Goal: Transaction & Acquisition: Purchase product/service

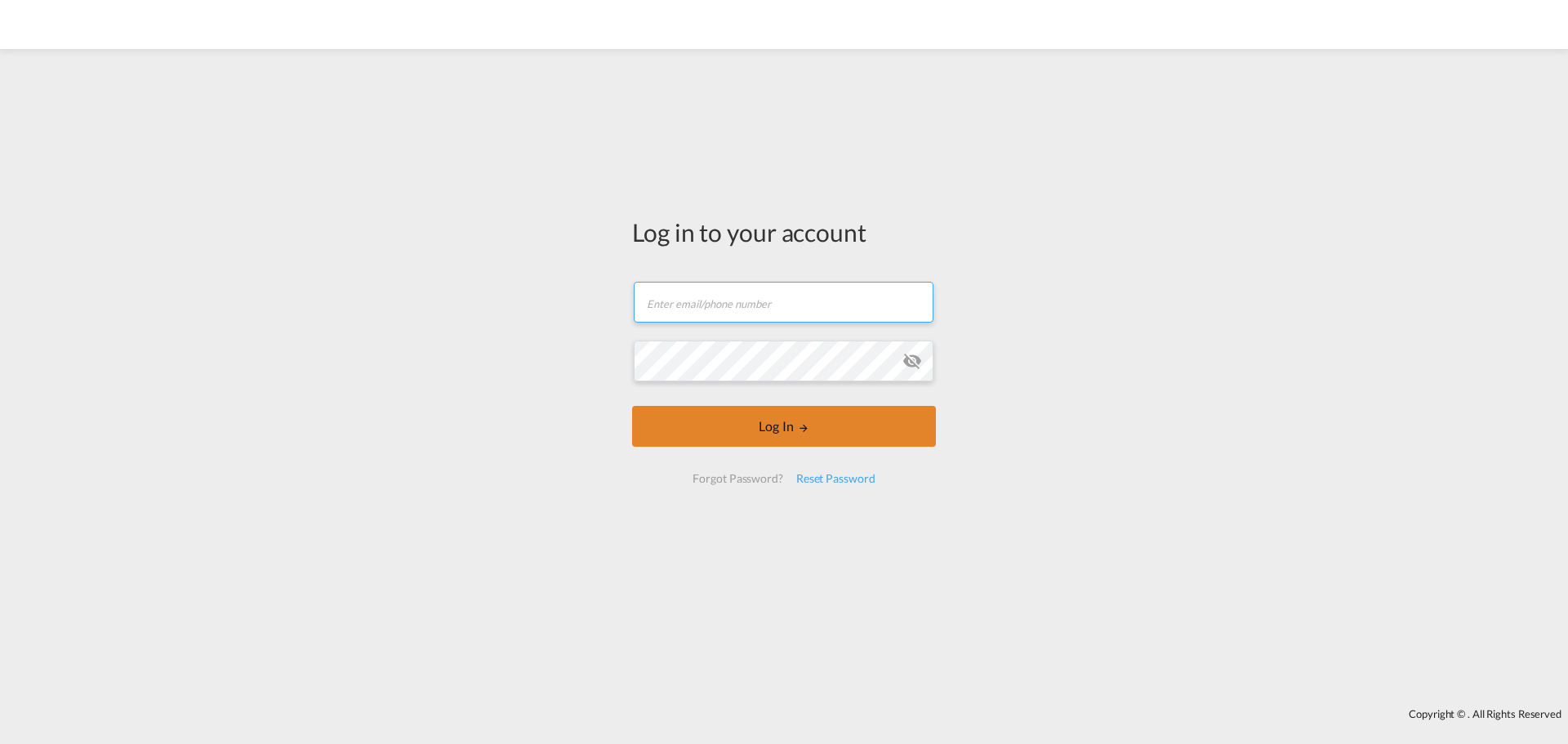
type input "[EMAIL_ADDRESS][DOMAIN_NAME]"
click at [739, 409] on button "Log In" at bounding box center [783, 426] width 303 height 41
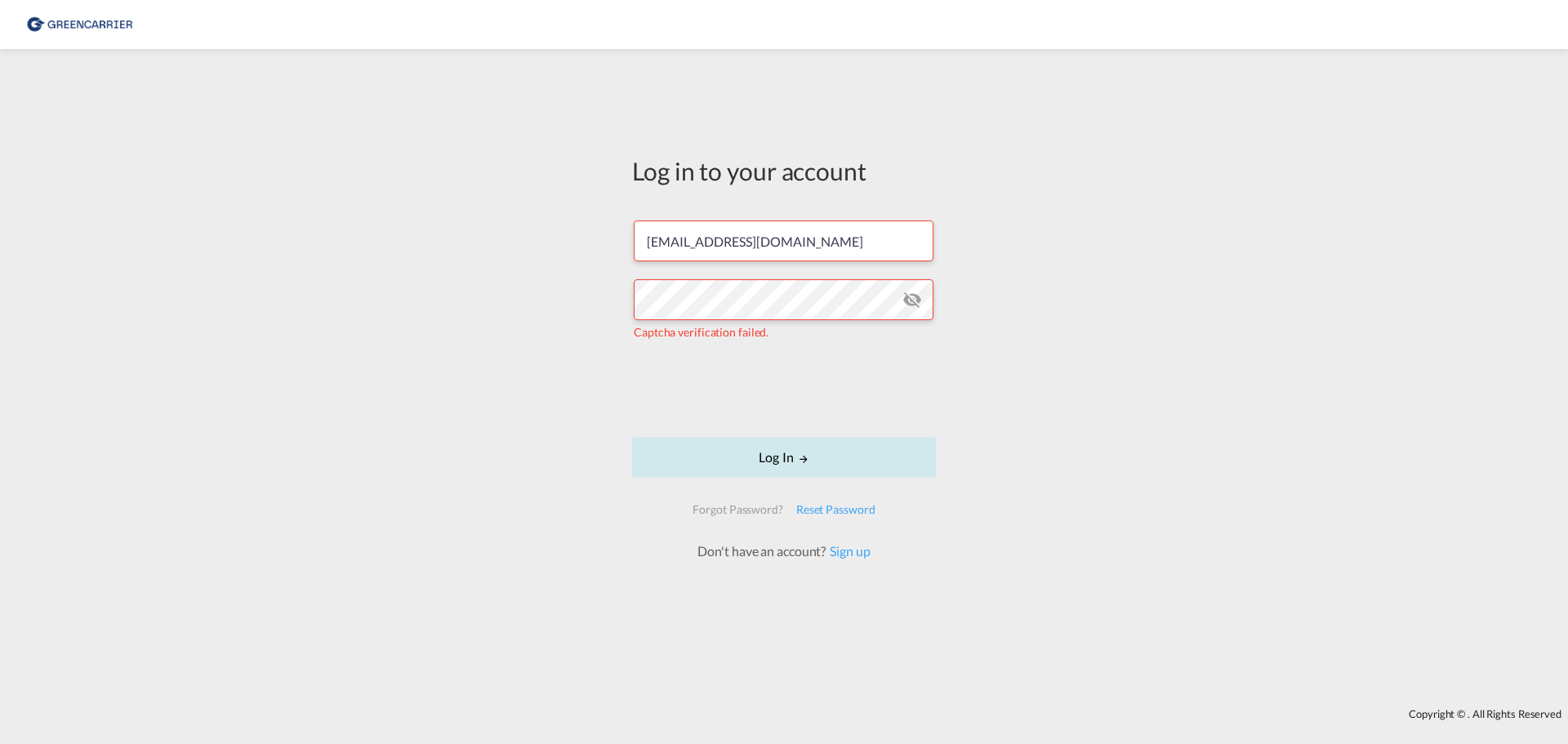
click at [797, 450] on button "Log In" at bounding box center [783, 457] width 303 height 41
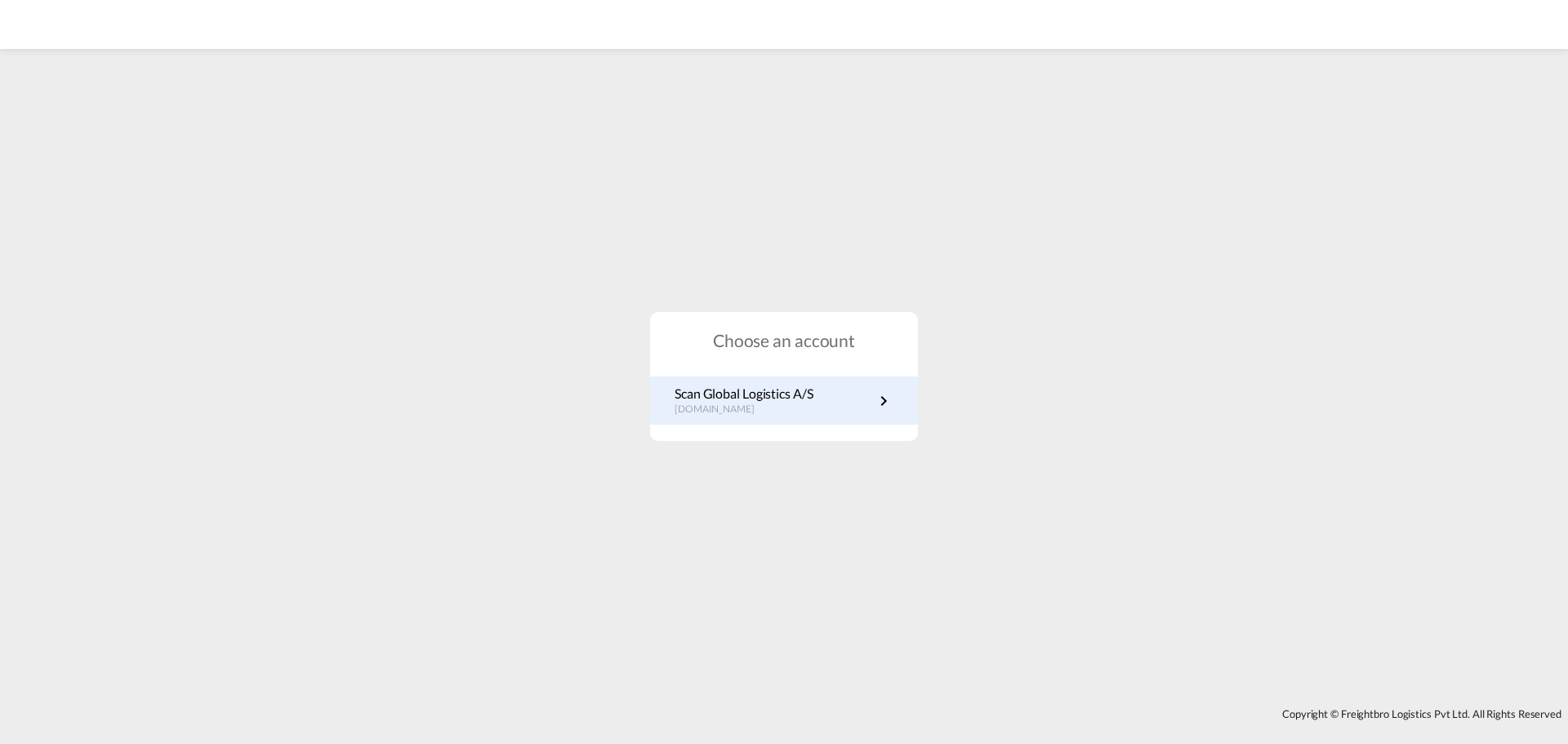
click at [727, 409] on p "[DOMAIN_NAME]" at bounding box center [744, 409] width 139 height 14
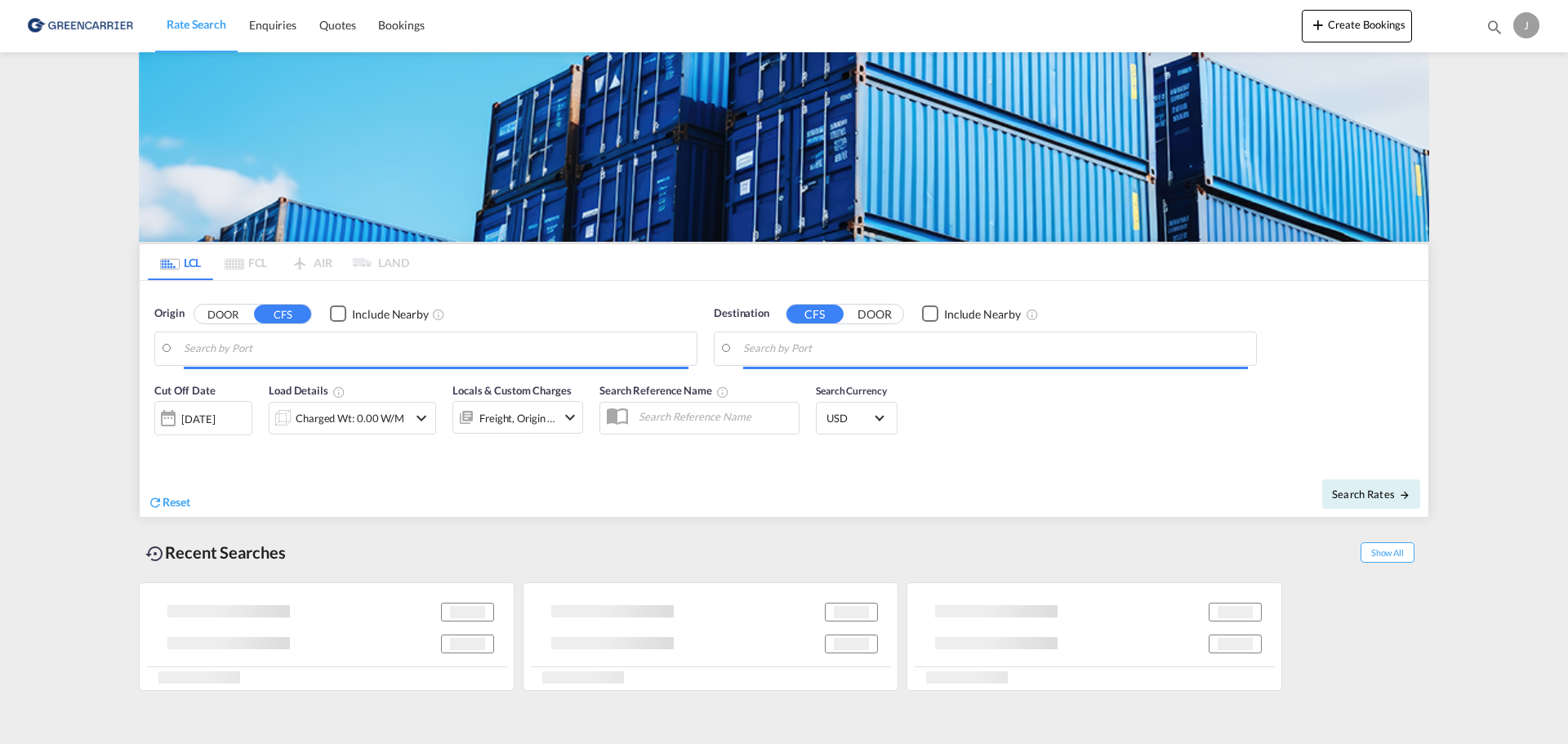
type input "DK-4230, Skælskoer"
type input "[GEOGRAPHIC_DATA], SGSIN"
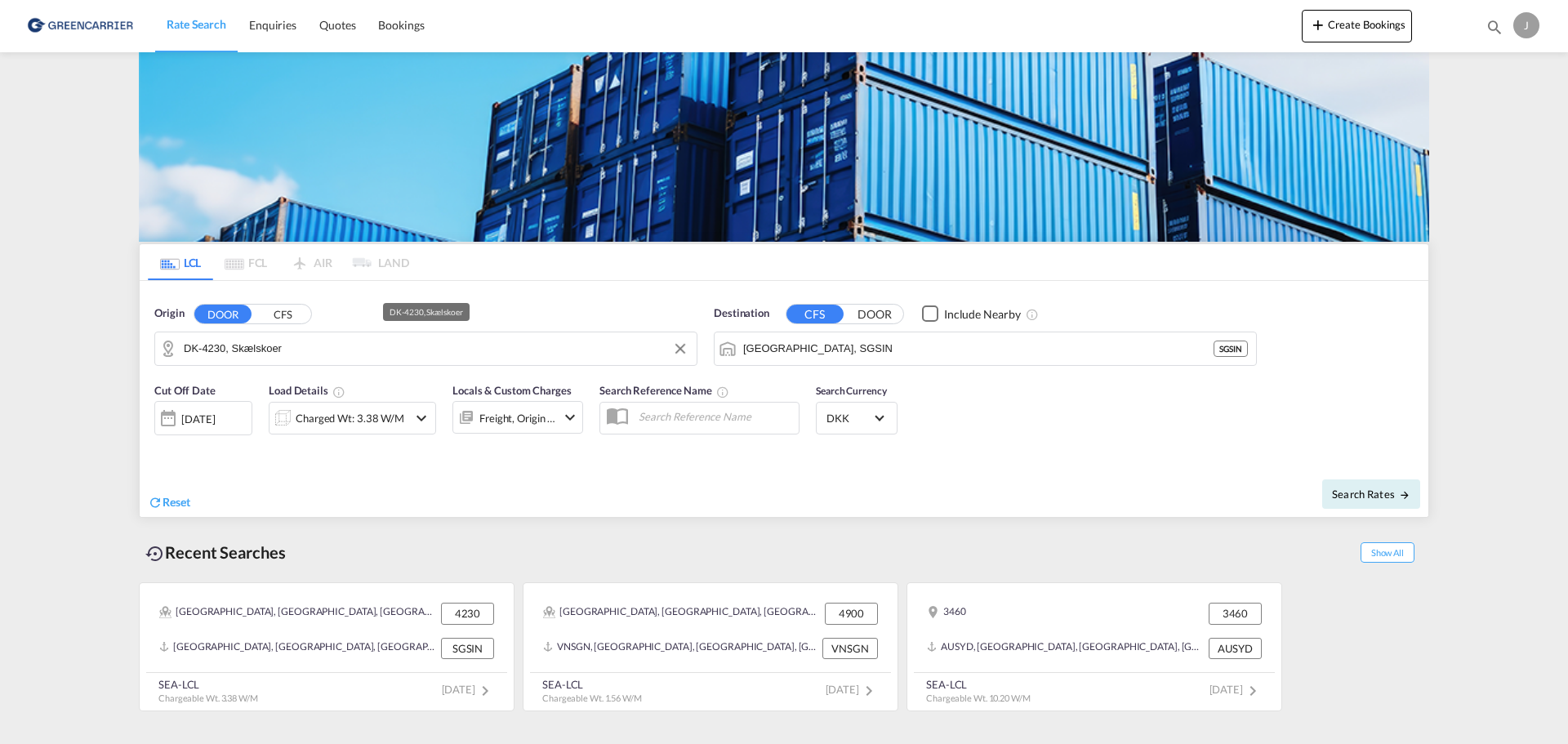
click at [311, 352] on input "DK-4230, Skælskoer" at bounding box center [435, 349] width 505 height 24
click at [309, 338] on body "Rate Search Enquiries Quotes Bookings Rate Search Enquiries" at bounding box center [784, 372] width 1568 height 744
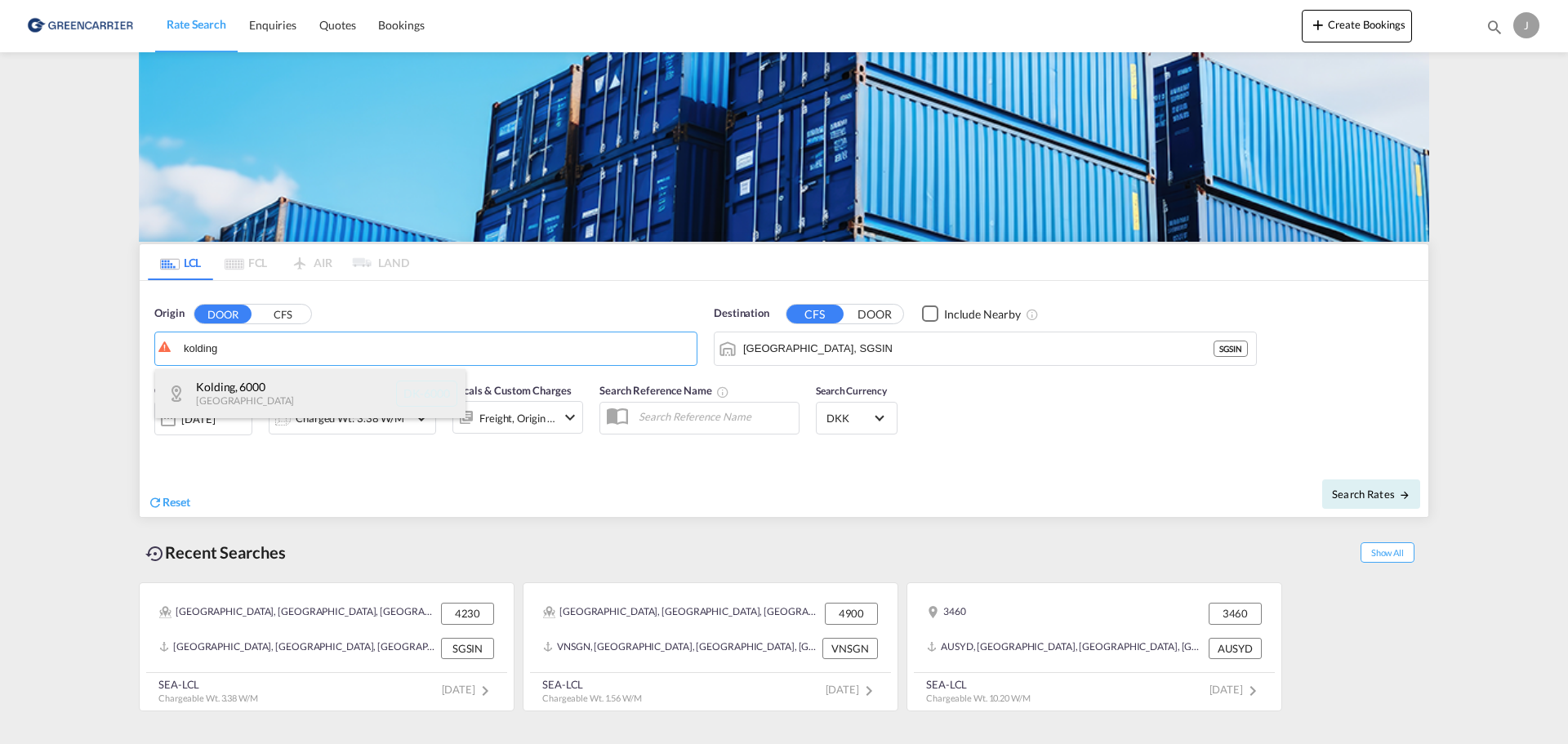
click at [302, 375] on div "Kolding , 6000 Denmark DK-6000" at bounding box center [309, 394] width 310 height 49
type input "DK-6000, Kolding"
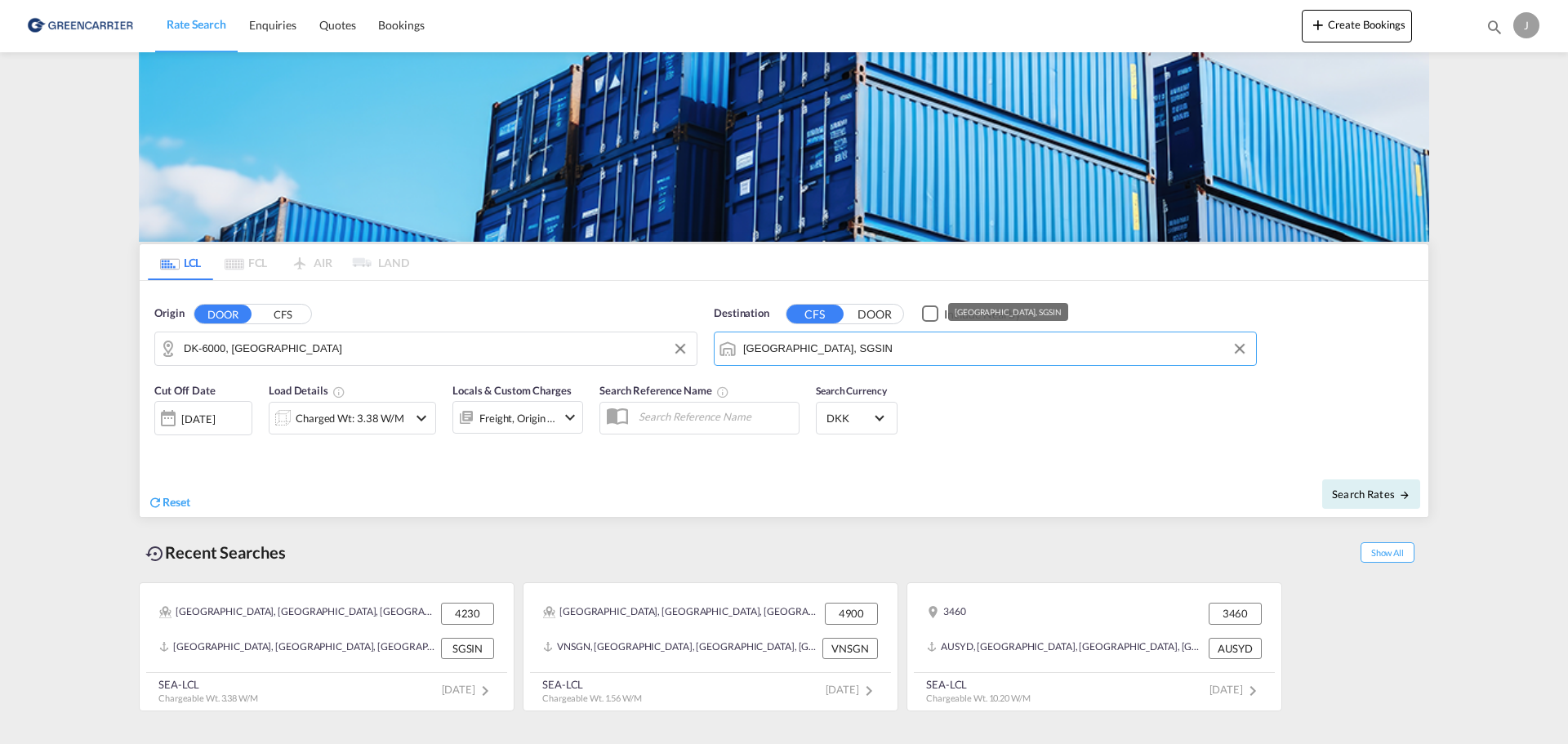
click at [920, 351] on input "Singapore, SGSIN" at bounding box center [995, 349] width 505 height 24
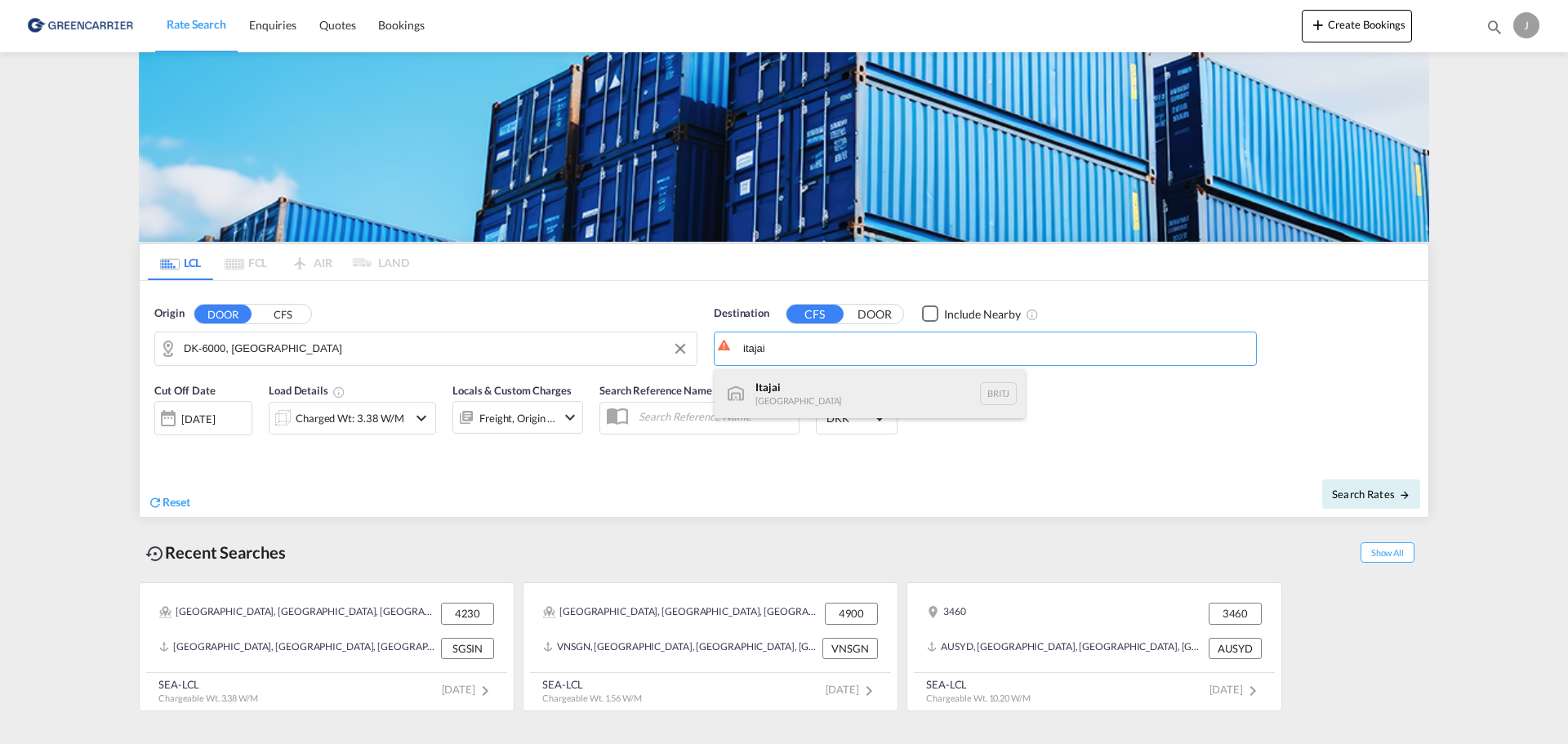
click at [834, 389] on div "Itajai Brazil BRITJ" at bounding box center [869, 394] width 310 height 49
type input "Itajai, BRITJ"
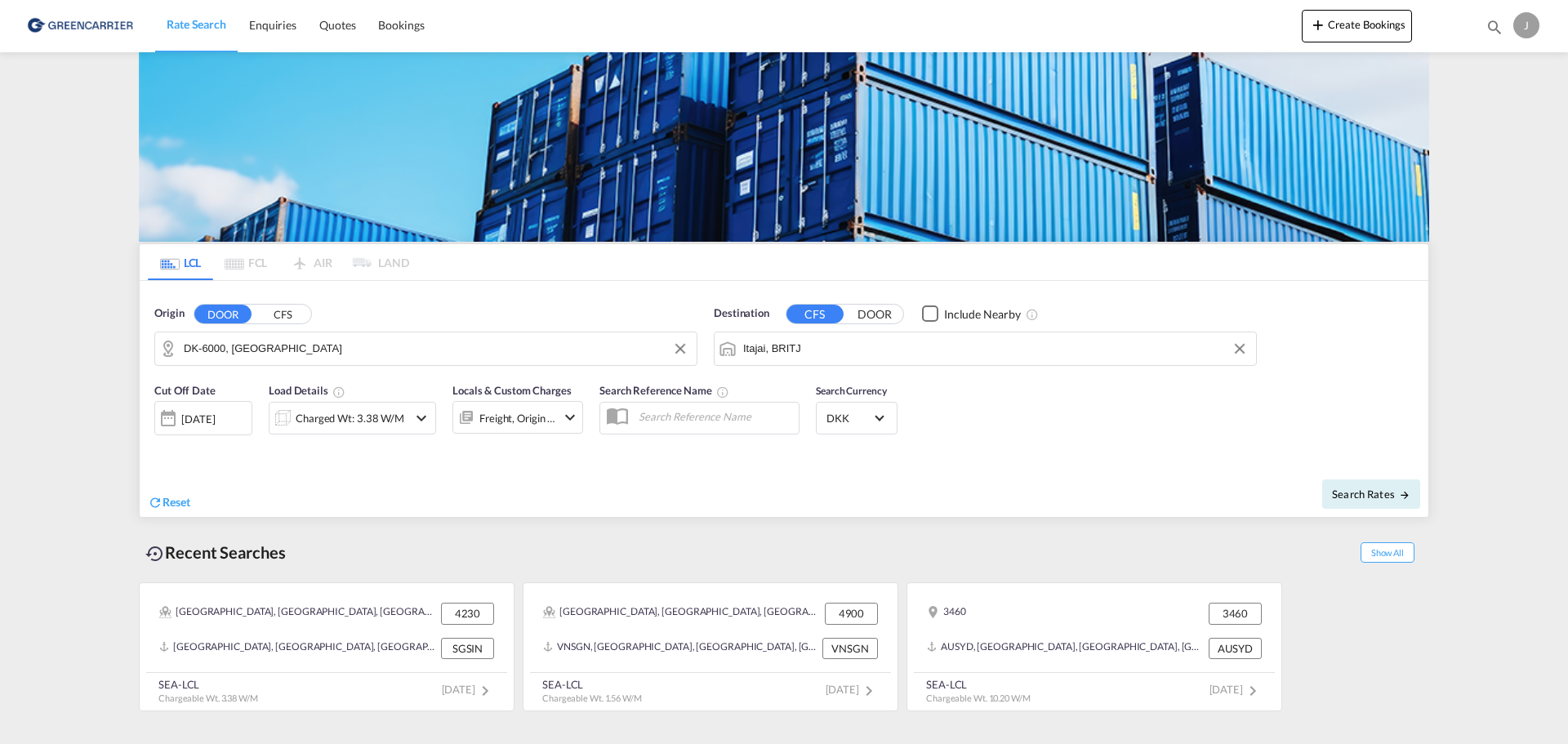
click at [541, 495] on div "Reset" at bounding box center [468, 489] width 640 height 45
click at [369, 423] on div "Charged Wt: 3.38 W/M" at bounding box center [349, 418] width 109 height 23
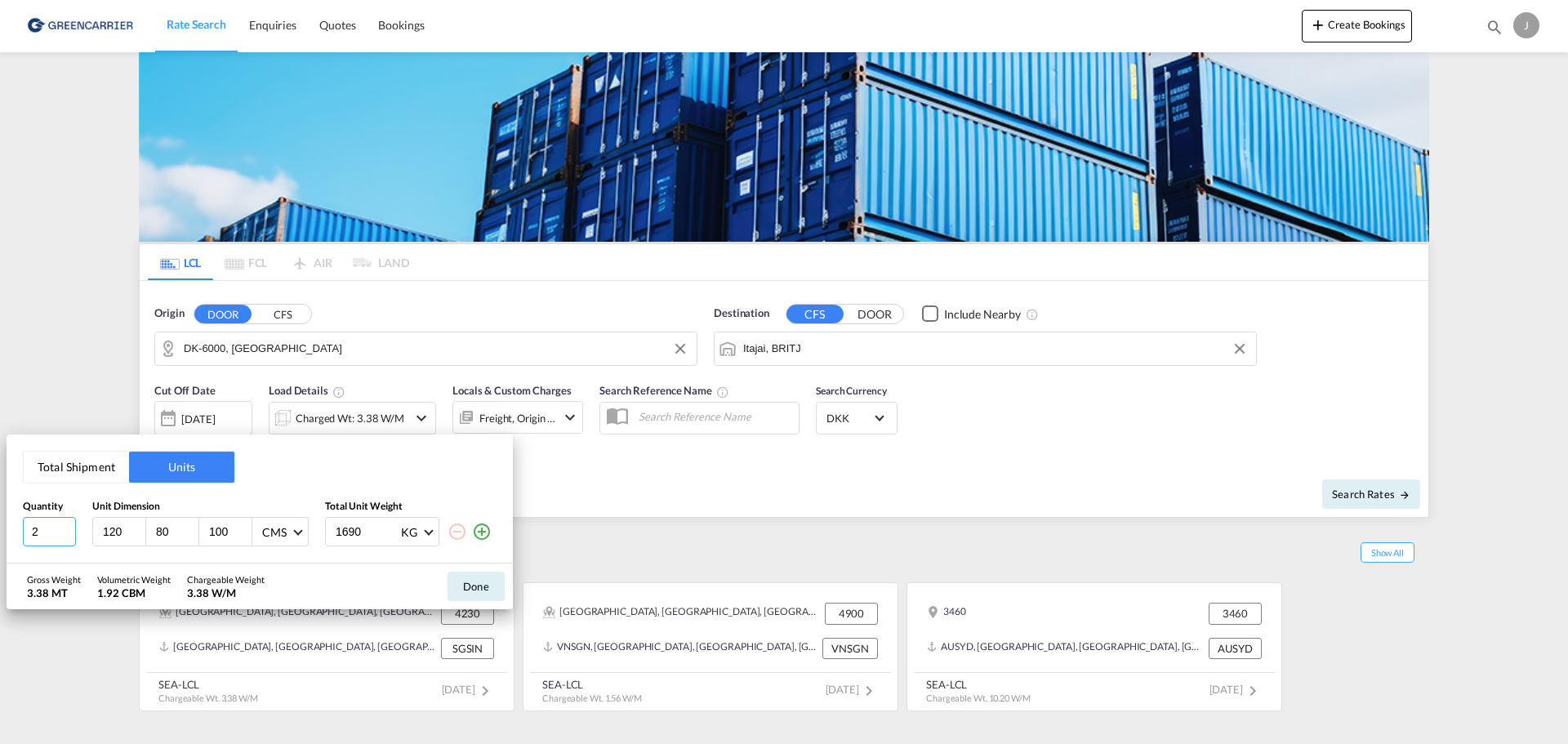
click at [39, 532] on input "2" at bounding box center [49, 532] width 53 height 30
type input "7"
type input "120"
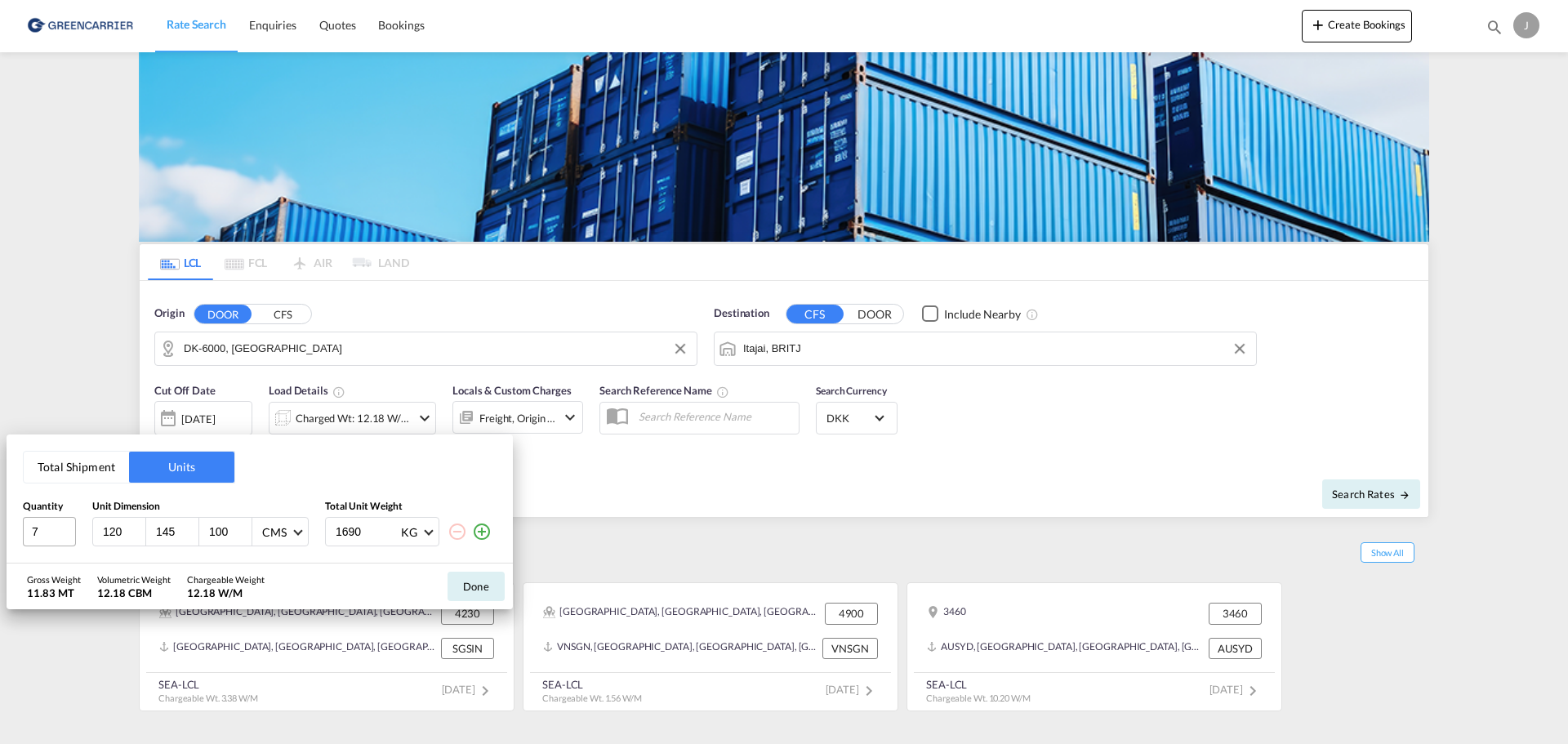
type input "145"
type input "150"
type input "995"
click at [485, 588] on button "Done" at bounding box center [476, 587] width 57 height 30
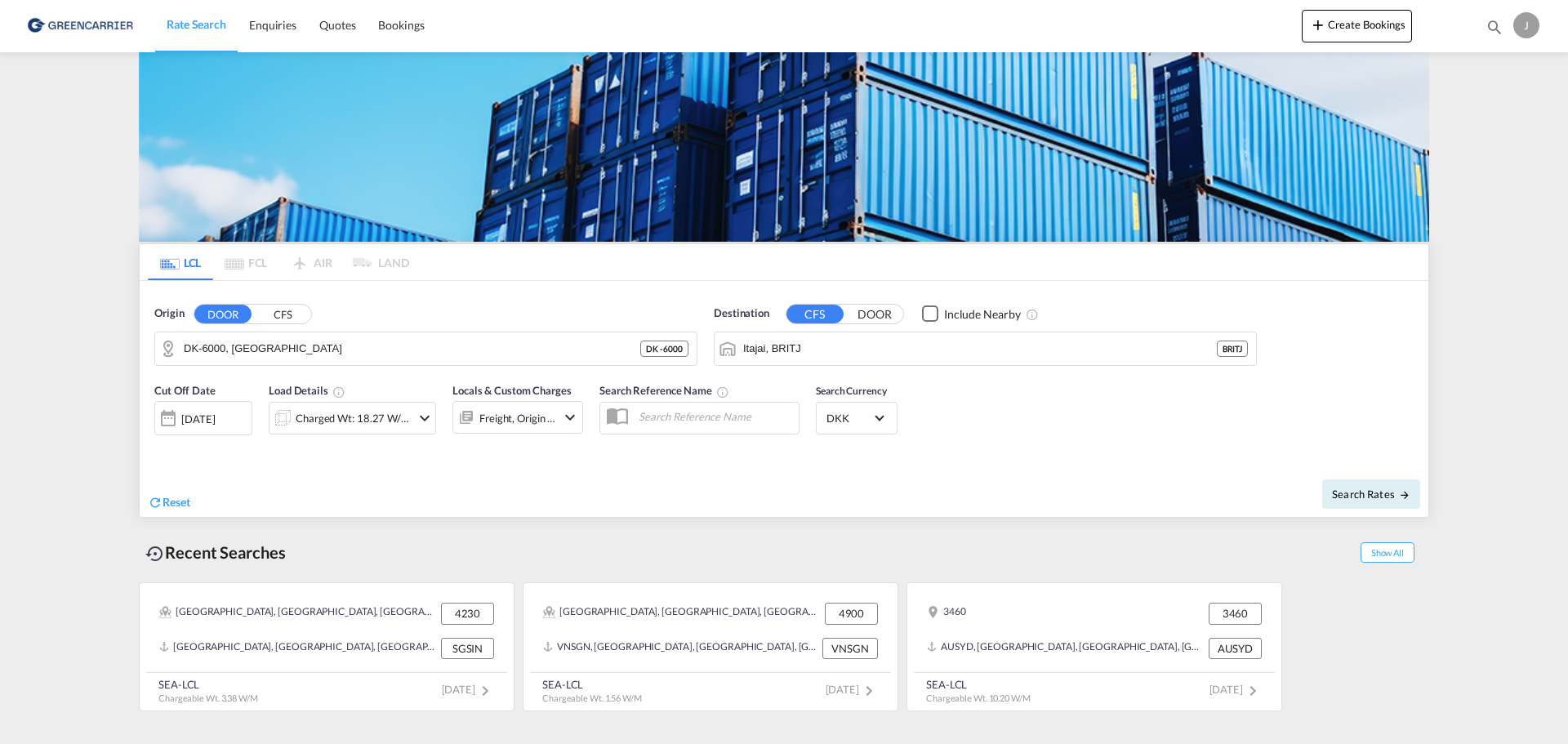
click at [561, 411] on md-icon "icon-chevron-down" at bounding box center [569, 417] width 20 height 20
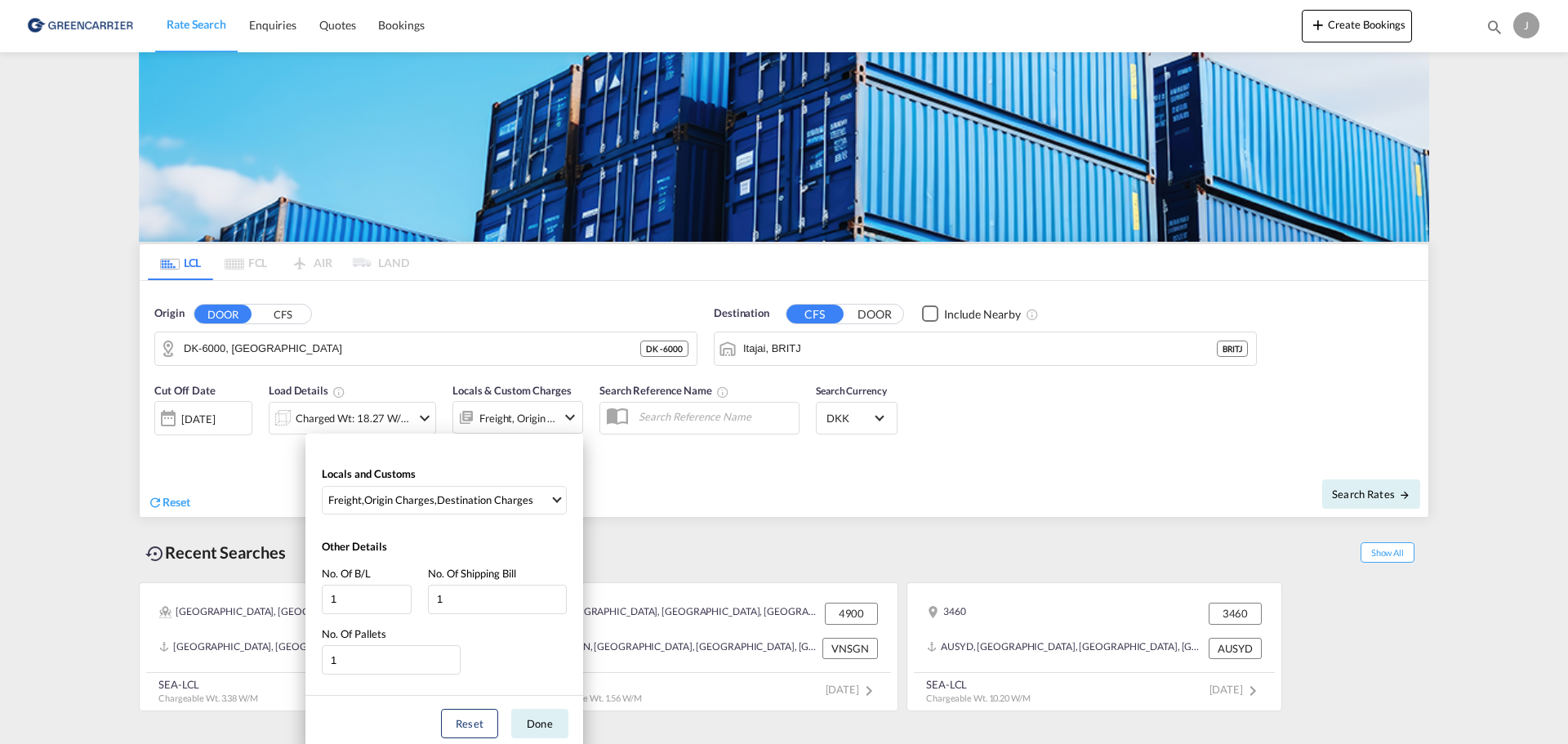
click at [567, 412] on div "Locals and Customs Freight , Origin Charges , Destination Charges Clear All Sel…" at bounding box center [784, 372] width 1568 height 744
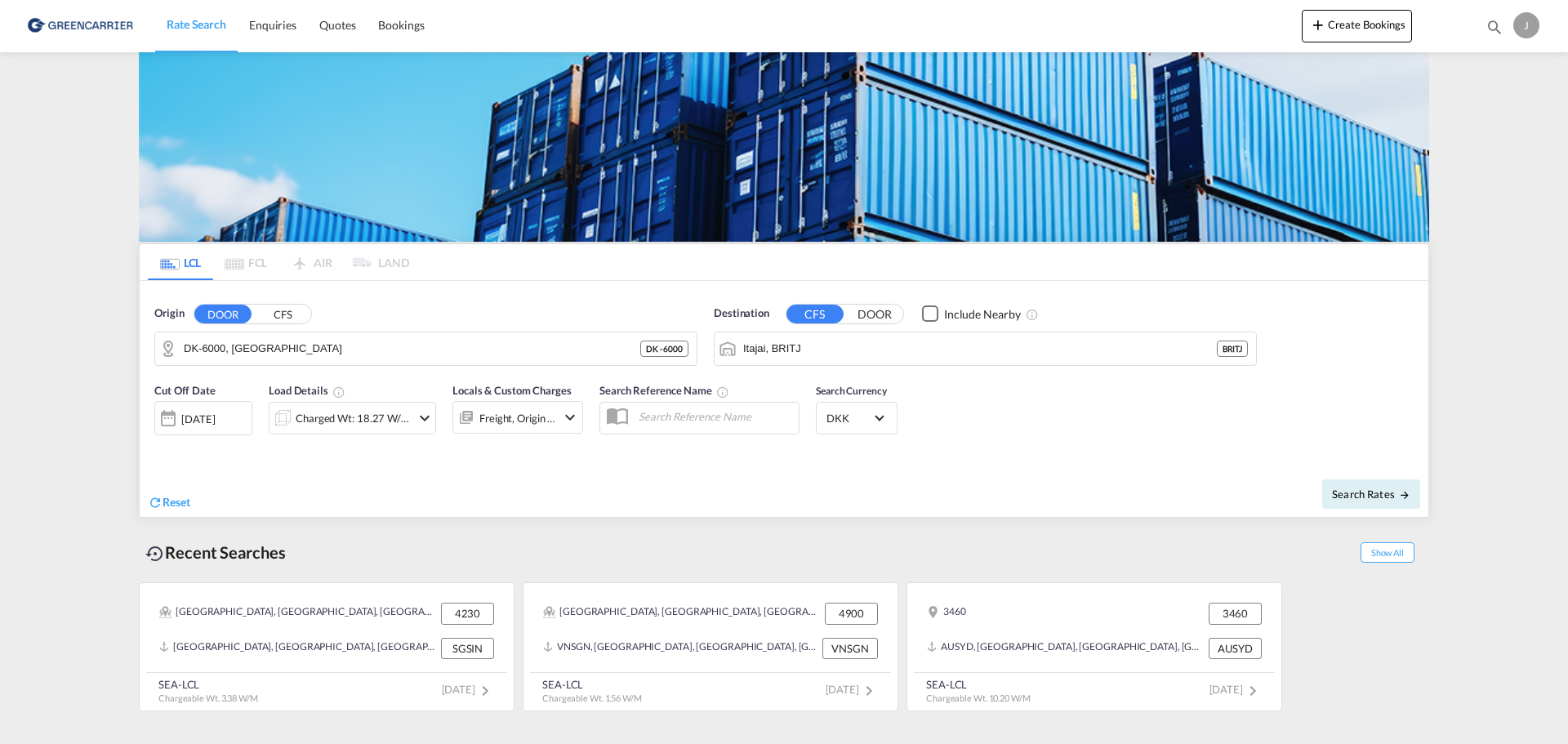
click at [569, 420] on md-icon "icon-chevron-down" at bounding box center [569, 417] width 20 height 20
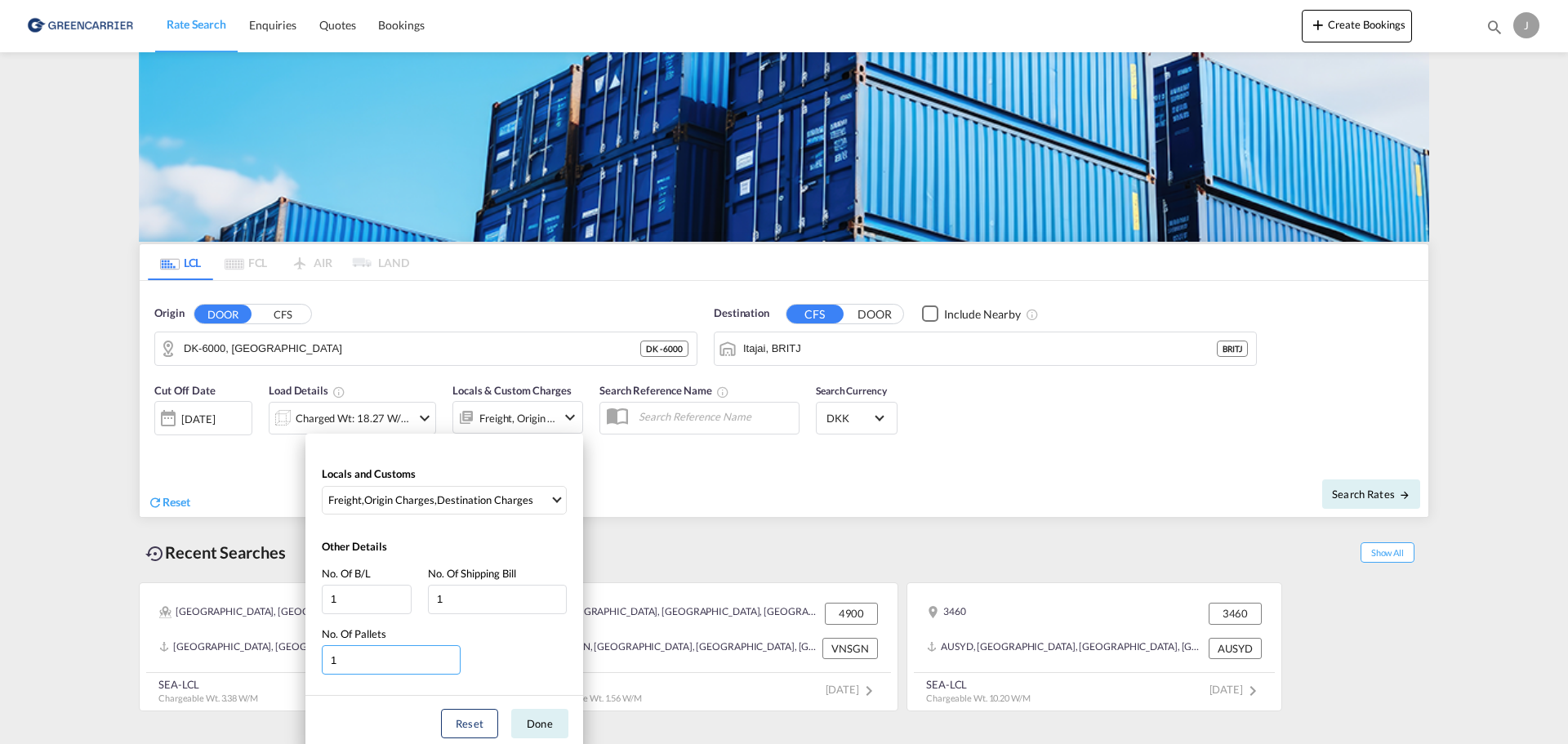
click at [366, 653] on input "1" at bounding box center [391, 660] width 139 height 30
type input "7"
click at [546, 721] on button "Done" at bounding box center [540, 723] width 57 height 30
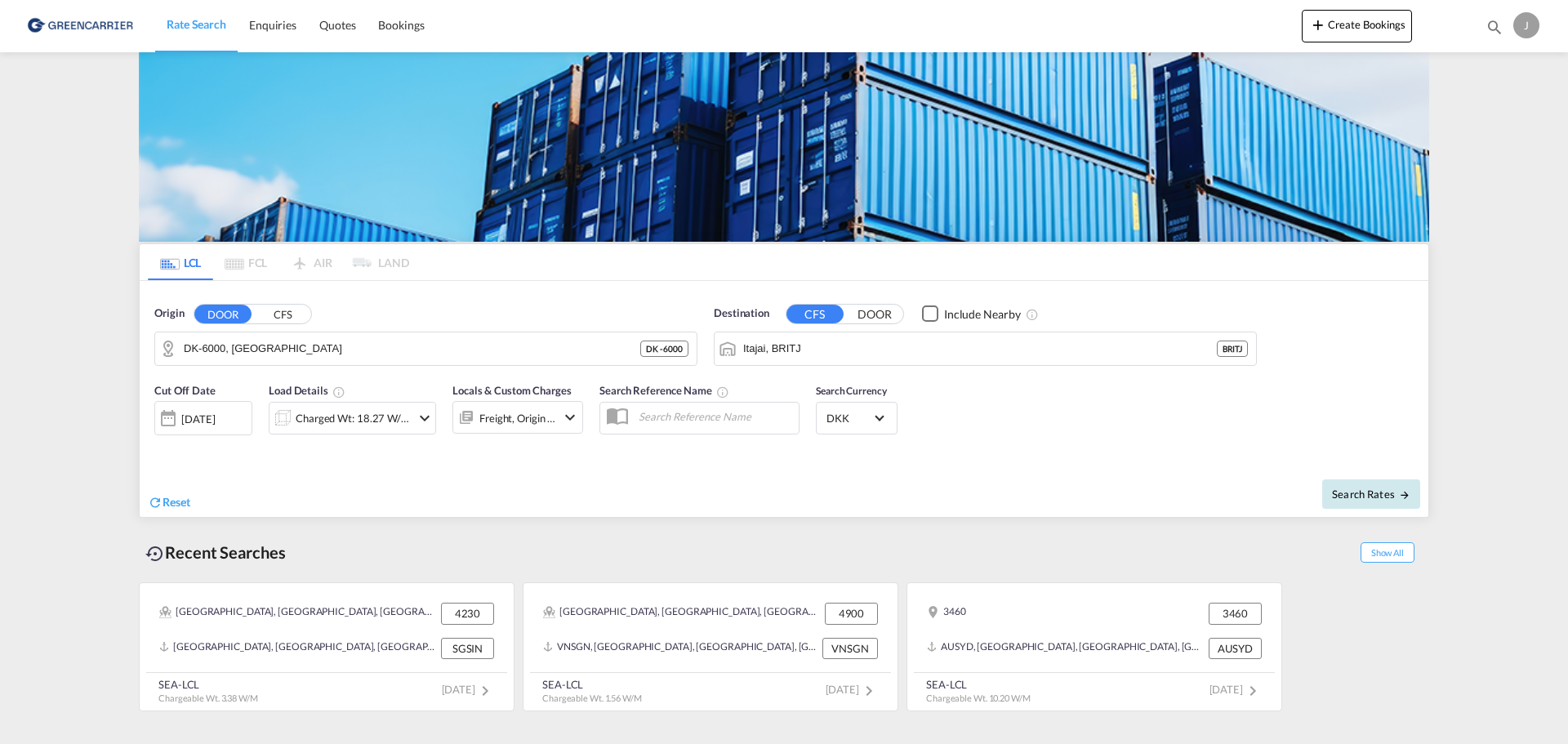
click at [1386, 495] on span "Search Rates" at bounding box center [1371, 494] width 78 height 13
type input "6000 to BRITJ / 13 Oct 2025"
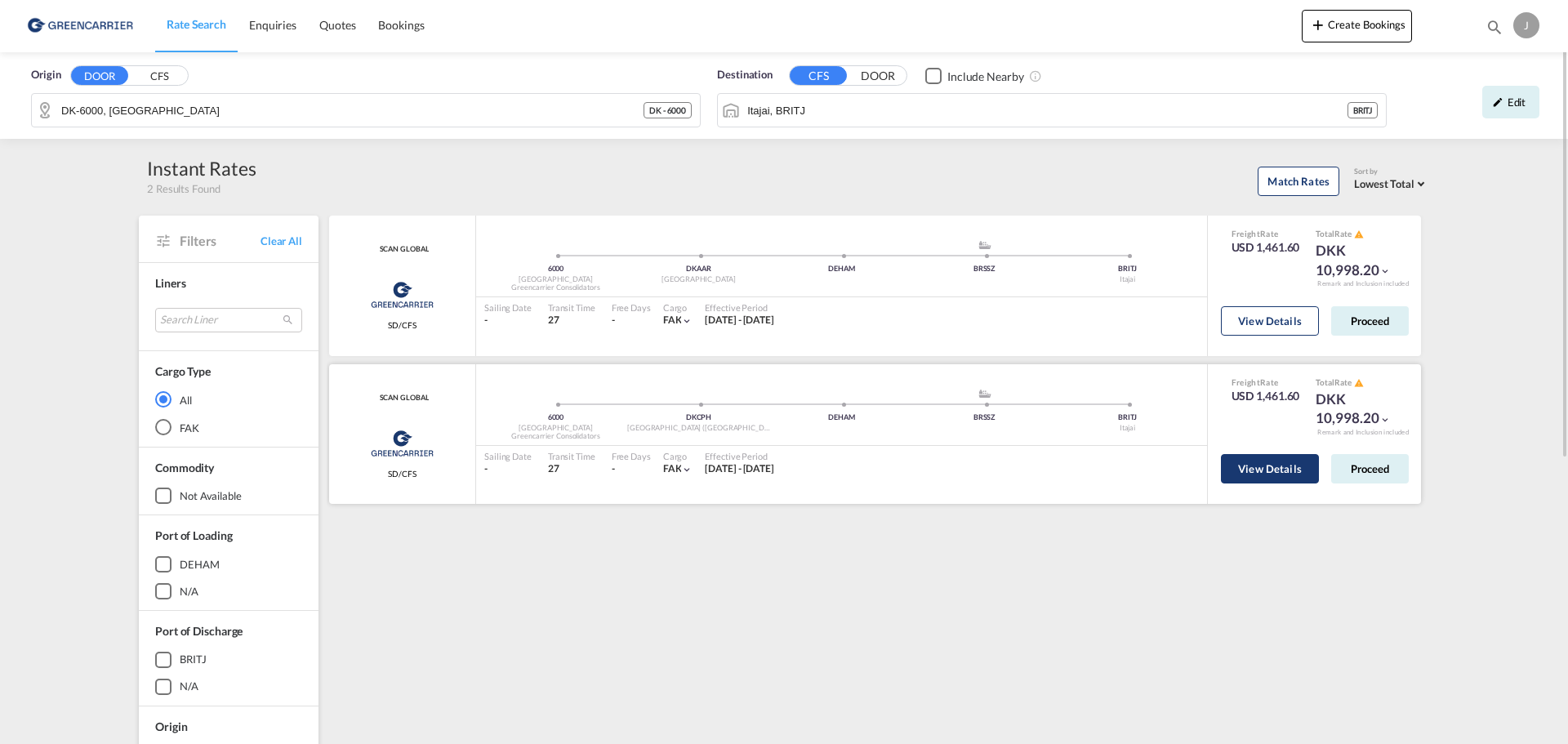
click at [1263, 470] on button "View Details" at bounding box center [1269, 468] width 98 height 30
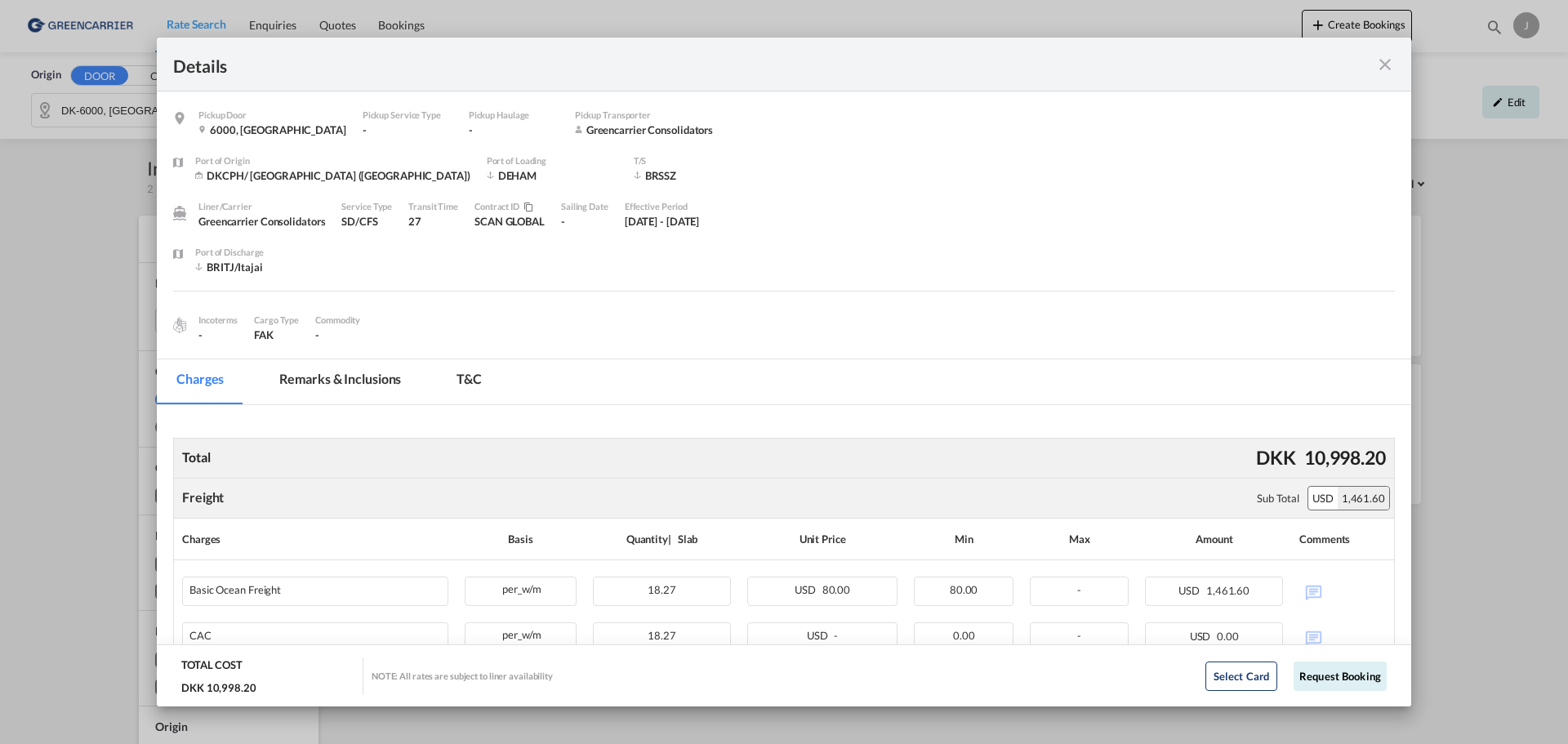
click at [474, 322] on div "Incoterms - Cargo Type FAK Commodity -" at bounding box center [783, 322] width 1221 height 37
click at [350, 385] on md-tab-item "Remarks & Inclusions" at bounding box center [340, 382] width 161 height 45
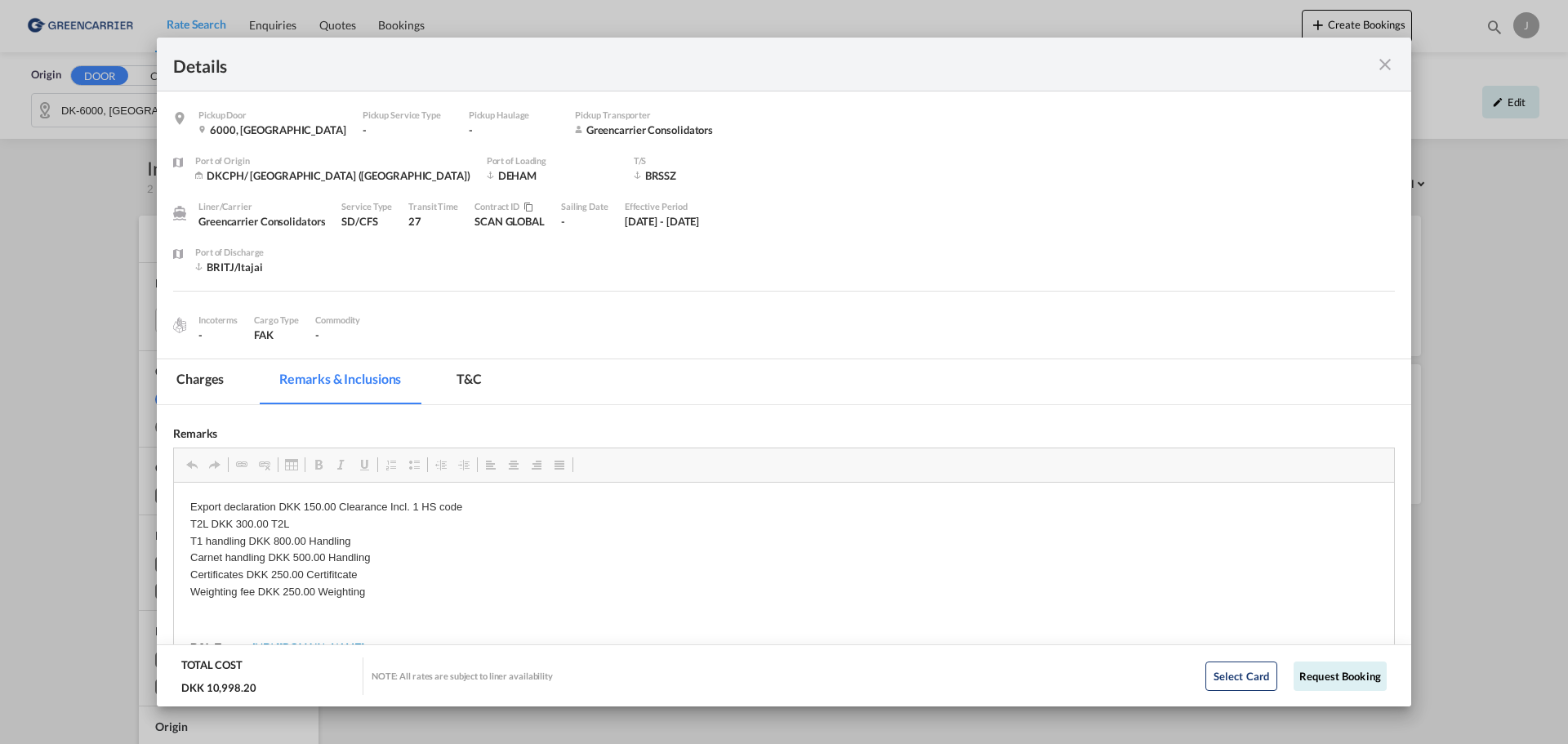
click at [196, 394] on md-tab-item "Charges" at bounding box center [200, 382] width 87 height 45
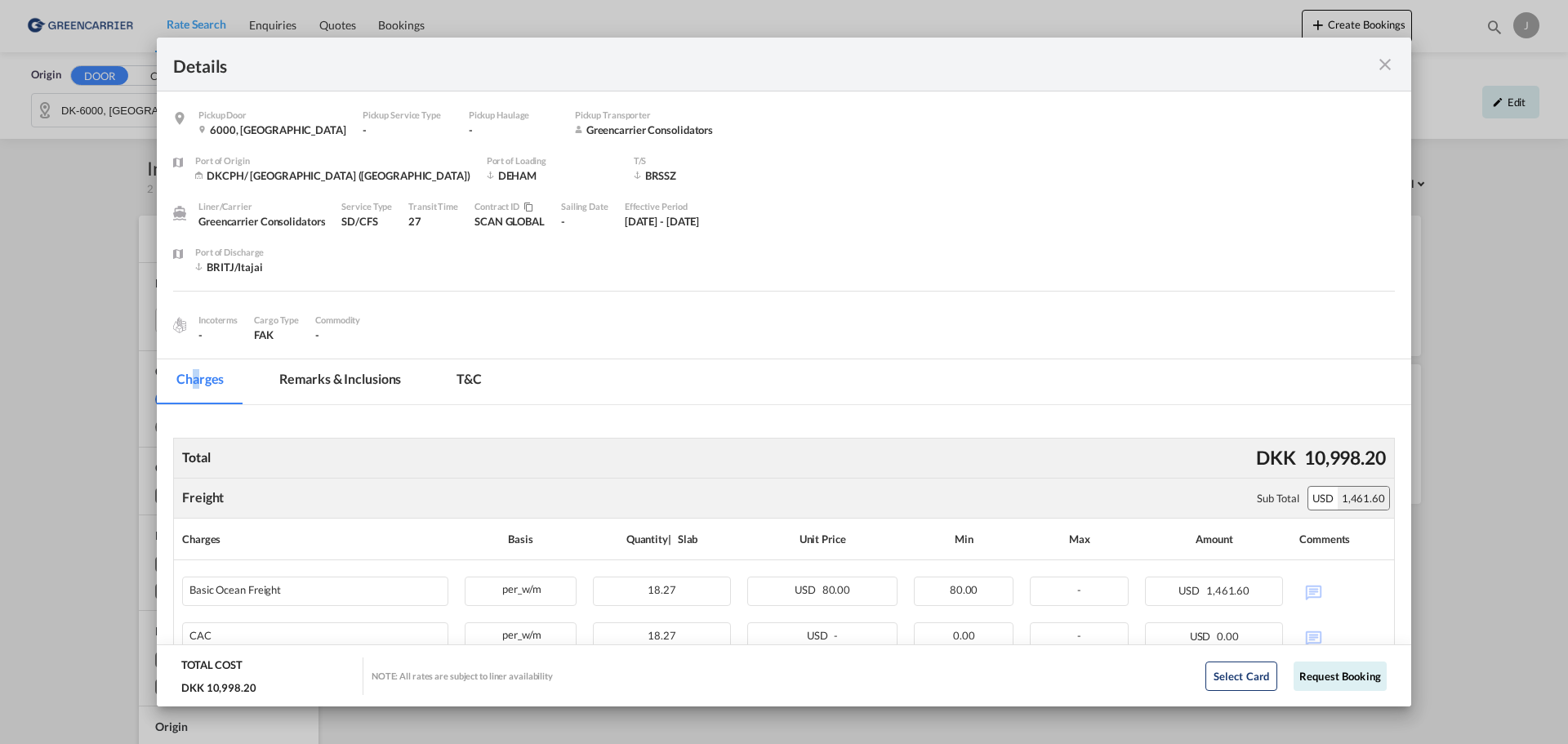
drag, startPoint x: 1485, startPoint y: 428, endPoint x: 1473, endPoint y: 433, distance: 13.0
click at [1485, 428] on div "Details Pickup Door 6000, Denmark Pickup Service Type - Pickup Haulage - Pickup…" at bounding box center [784, 372] width 1568 height 744
click at [217, 388] on md-tab-item "Charges" at bounding box center [200, 382] width 87 height 45
drag, startPoint x: 408, startPoint y: 308, endPoint x: 409, endPoint y: 299, distance: 9.1
click at [408, 308] on div "Incoterms - Cargo Type FAK Commodity -" at bounding box center [783, 322] width 1221 height 37
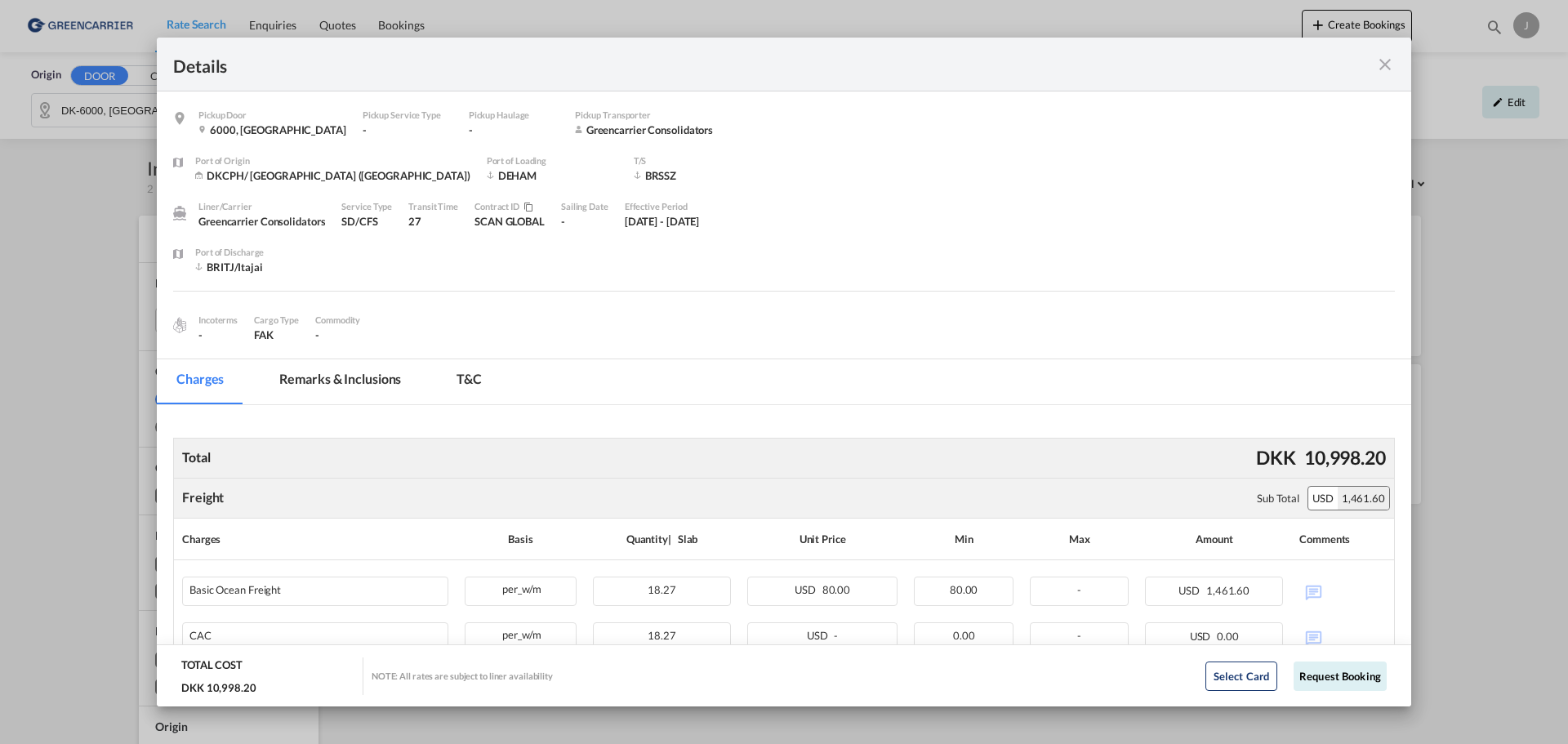
click at [516, 321] on div "Incoterms - Cargo Type FAK Commodity -" at bounding box center [783, 322] width 1221 height 37
